Goal: Information Seeking & Learning: Understand process/instructions

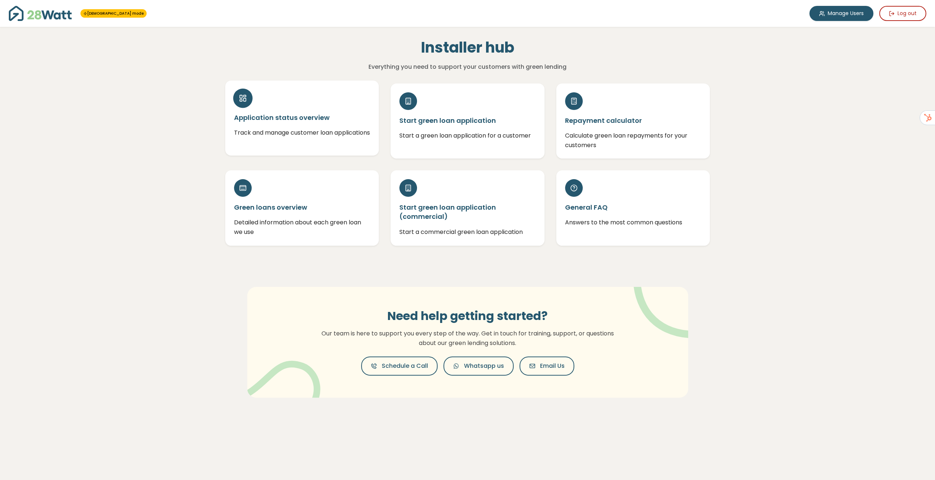
click at [374, 136] on div "Application status overview Track and manage customer loan applications" at bounding box center [302, 117] width 154 height 75
click at [323, 195] on div "Green loans overview Detailed information about each green loan we use" at bounding box center [302, 204] width 154 height 75
click at [590, 122] on h5 "Repayment calculator" at bounding box center [633, 117] width 136 height 9
click at [492, 210] on h5 "Start green loan application (commercial)" at bounding box center [467, 209] width 136 height 18
click at [439, 120] on h5 "Start green loan application" at bounding box center [467, 117] width 136 height 9
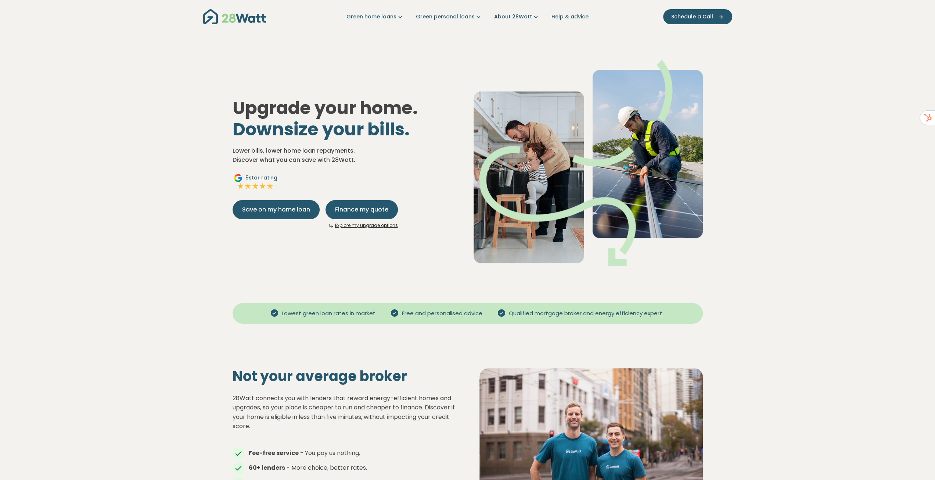
click at [683, 15] on span "Schedule a Call" at bounding box center [692, 17] width 42 height 8
